Goal: Information Seeking & Learning: Learn about a topic

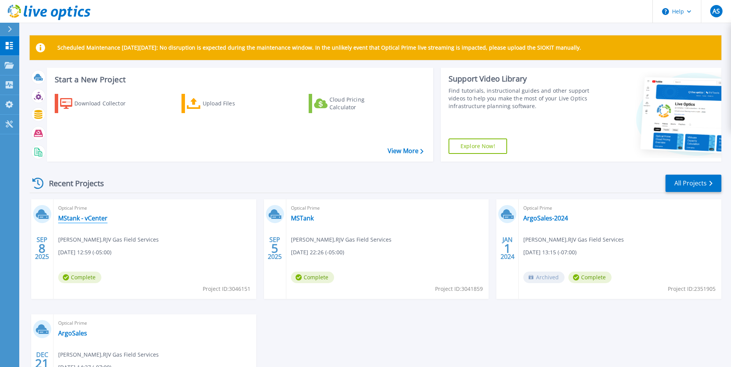
click at [92, 215] on link "MStank - vCenter" at bounding box center [82, 219] width 49 height 8
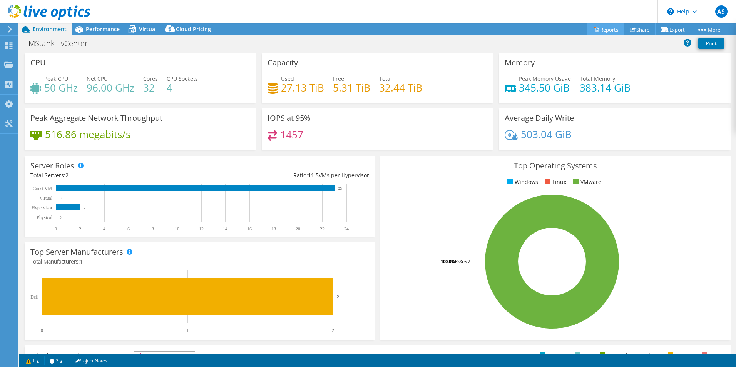
click at [600, 34] on link "Reports" at bounding box center [606, 29] width 37 height 12
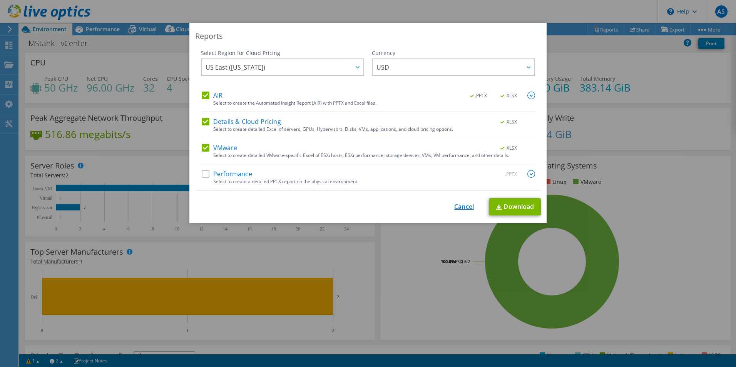
click at [462, 209] on link "Cancel" at bounding box center [464, 206] width 20 height 7
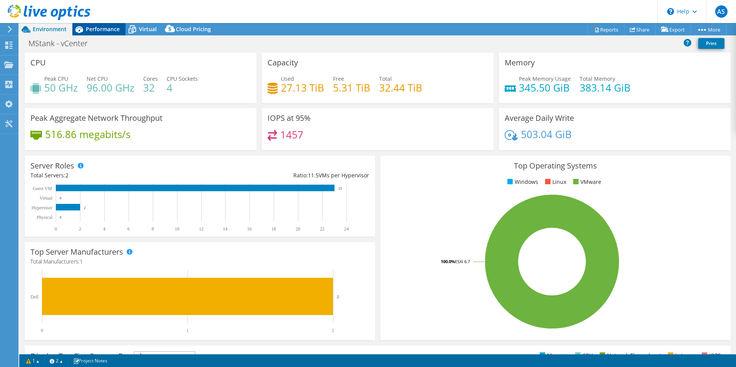
click at [94, 27] on span "Performance" at bounding box center [103, 28] width 34 height 7
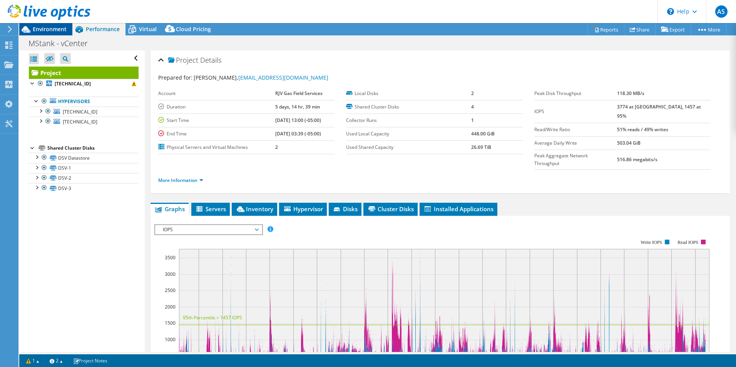
click at [55, 31] on span "Environment" at bounding box center [50, 28] width 34 height 7
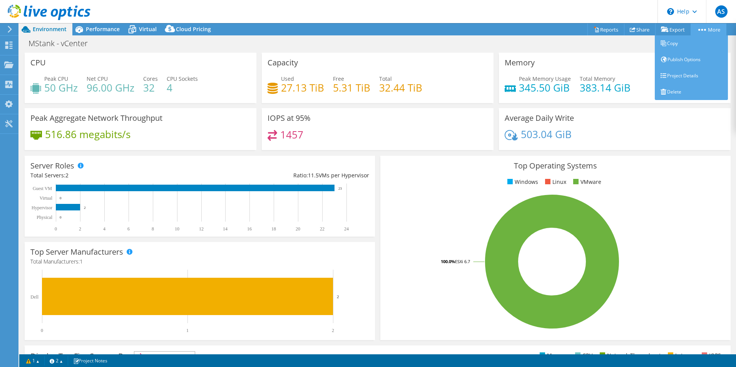
click at [702, 31] on link "More" at bounding box center [709, 29] width 36 height 12
click at [694, 73] on link "Project Details" at bounding box center [691, 76] width 73 height 16
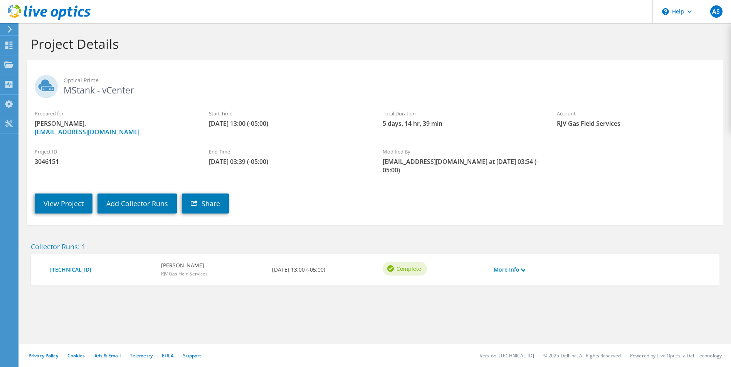
drag, startPoint x: 542, startPoint y: 271, endPoint x: 530, endPoint y: 267, distance: 12.7
click at [541, 270] on div "172.16.10.41 Abe Safa RJV Gas Field Services 09/08/2025, 13:00 (-05:00) Complet…" at bounding box center [375, 270] width 688 height 32
click at [525, 268] on use at bounding box center [523, 269] width 4 height 3
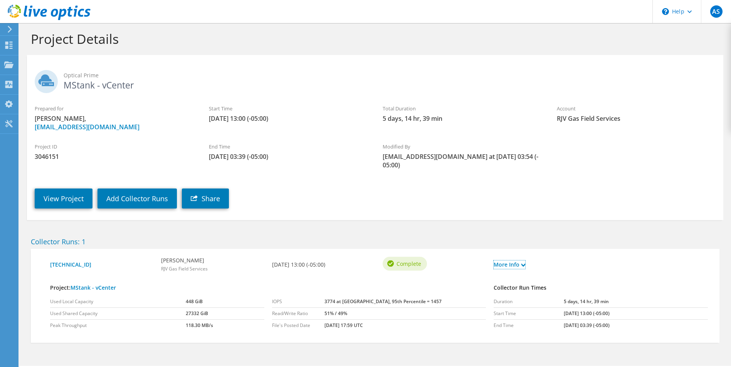
scroll to position [18, 0]
